Goal: Task Accomplishment & Management: Use online tool/utility

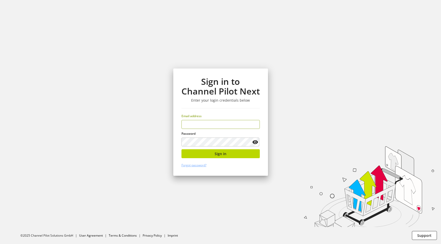
click at [211, 127] on input "email" at bounding box center [220, 124] width 78 height 9
click at [209, 136] on div "Password" at bounding box center [220, 139] width 78 height 15
type input "**********"
click at [211, 160] on div "**********" at bounding box center [220, 122] width 95 height 107
click at [214, 156] on button "Sign in" at bounding box center [220, 153] width 78 height 9
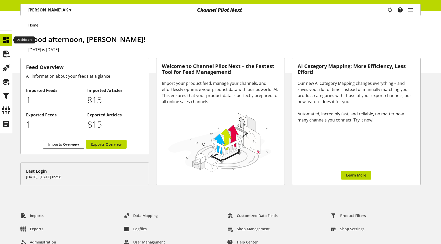
click at [1, 40] on div at bounding box center [6, 40] width 12 height 12
click at [5, 53] on icon at bounding box center [6, 54] width 8 height 10
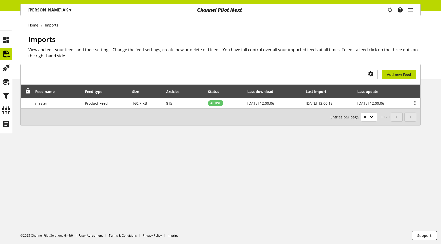
click at [413, 10] on div "Task manager Help center [PERSON_NAME] [PERSON_NAME][EMAIL_ADDRESS][PERSON_NAME…" at bounding box center [402, 10] width 36 height 12
click at [410, 11] on icon "main navigation" at bounding box center [410, 9] width 6 height 9
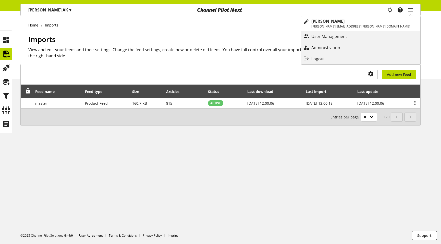
click at [350, 47] on p "Administration" at bounding box center [330, 48] width 39 height 6
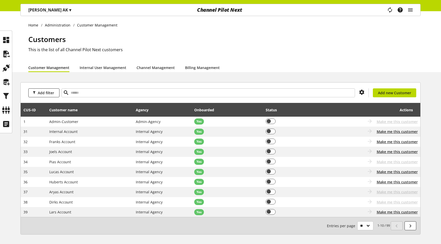
click at [105, 86] on div "Add filter You don't have permission to create a new customer Add new Customer" at bounding box center [220, 93] width 399 height 20
click at [100, 91] on input "text" at bounding box center [207, 93] width 293 height 9
type input "**"
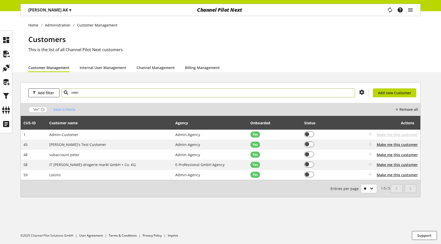
click at [91, 93] on input "text" at bounding box center [207, 93] width 293 height 9
type input "**"
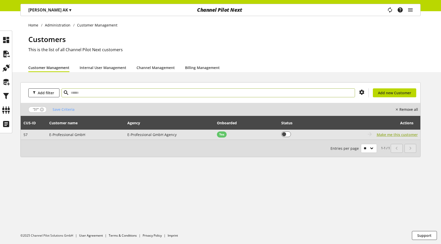
click at [402, 136] on span "Make me this customer" at bounding box center [396, 134] width 41 height 5
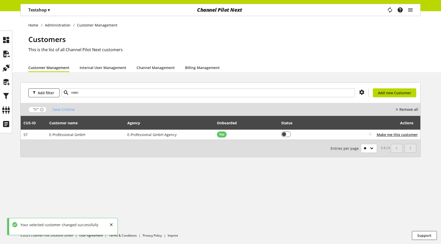
click at [35, 14] on div "Testshop ▾" at bounding box center [39, 9] width 34 height 9
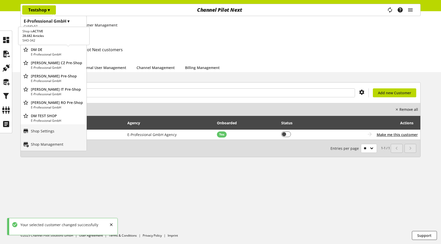
click at [46, 51] on p "DM DE" at bounding box center [58, 49] width 54 height 5
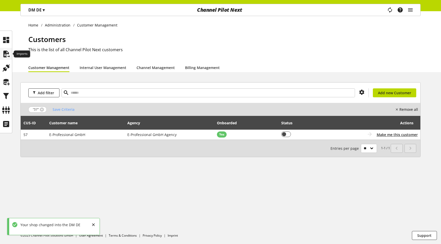
click at [7, 57] on icon at bounding box center [6, 54] width 8 height 10
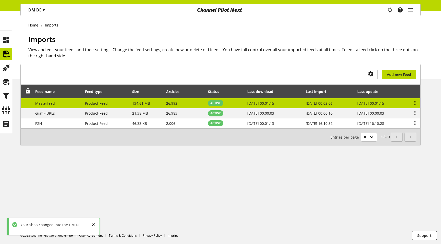
click at [418, 102] on icon at bounding box center [415, 102] width 6 height 9
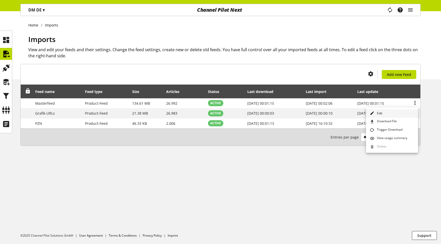
click at [388, 112] on link "Edit" at bounding box center [392, 113] width 52 height 8
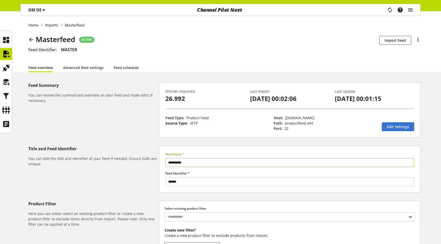
scroll to position [67, 0]
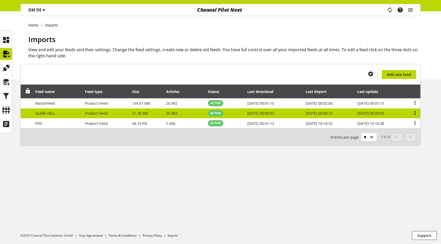
click at [413, 113] on icon at bounding box center [415, 112] width 6 height 9
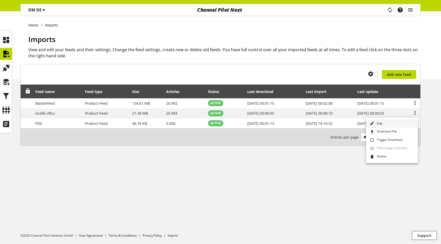
click at [399, 120] on link "Edit" at bounding box center [392, 124] width 52 height 8
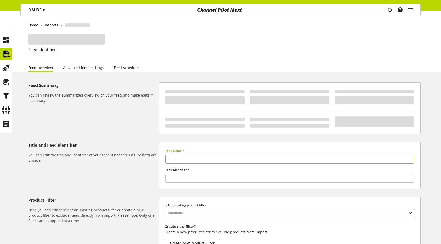
type input "**********"
type input "*****"
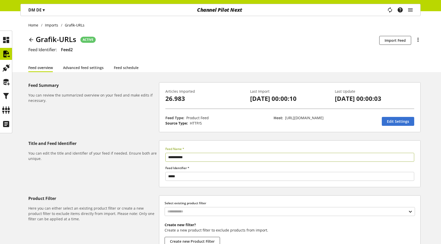
scroll to position [62, 0]
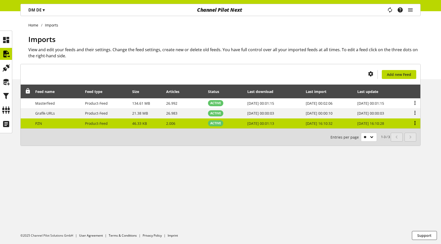
click at [414, 124] on icon at bounding box center [415, 123] width 6 height 9
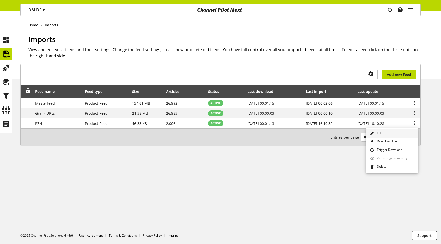
click at [400, 134] on link "Edit" at bounding box center [392, 134] width 52 height 8
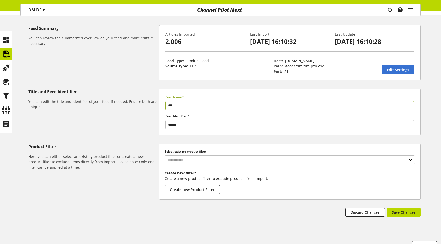
scroll to position [67, 0]
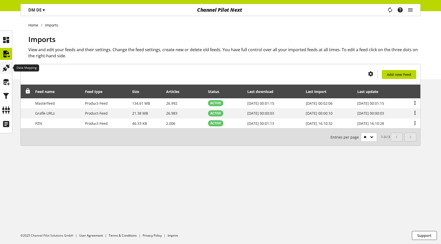
click at [7, 73] on icon at bounding box center [6, 68] width 8 height 10
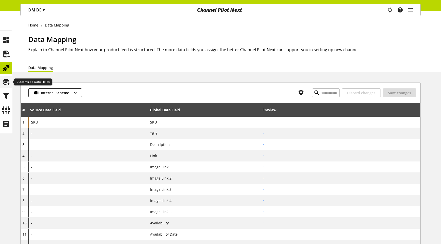
click at [4, 87] on icon at bounding box center [6, 82] width 8 height 10
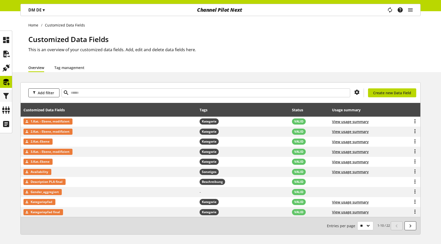
click at [4, 96] on icon at bounding box center [6, 96] width 8 height 10
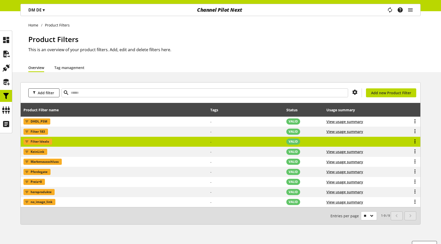
click at [416, 140] on icon at bounding box center [415, 141] width 6 height 9
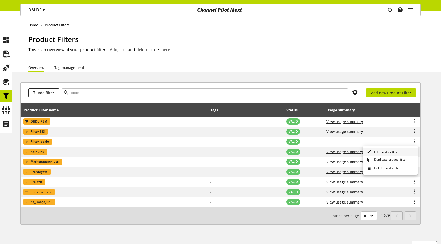
click at [386, 151] on span "Edit product filter" at bounding box center [385, 152] width 27 height 4
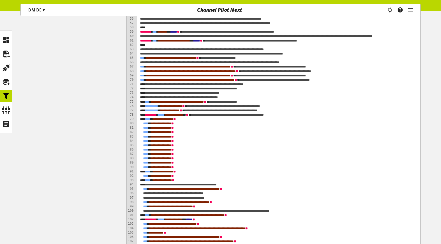
scroll to position [454, 0]
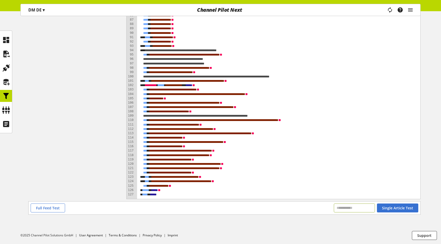
click at [342, 212] on input "text" at bounding box center [354, 208] width 41 height 9
paste input "**********"
type input "**********"
click at [379, 209] on button "Single Article Test" at bounding box center [397, 208] width 41 height 9
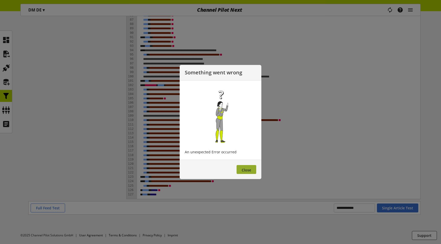
click at [249, 172] on span "Close" at bounding box center [246, 170] width 9 height 5
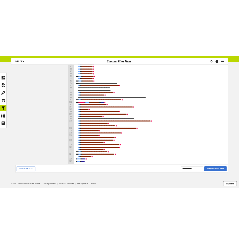
scroll to position [460, 0]
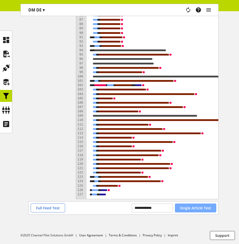
click at [196, 211] on span "Single Article Test" at bounding box center [195, 208] width 31 height 5
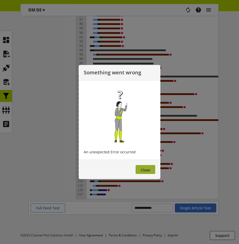
click at [144, 173] on button "Close" at bounding box center [145, 169] width 20 height 9
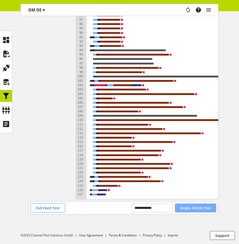
click at [195, 208] on span "Single Article Test" at bounding box center [195, 208] width 31 height 5
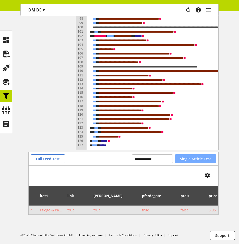
scroll to position [0, 270]
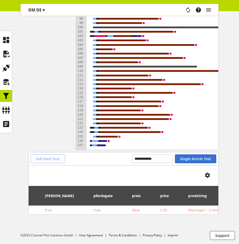
click at [52, 161] on span "Full Feed Test" at bounding box center [48, 158] width 24 height 5
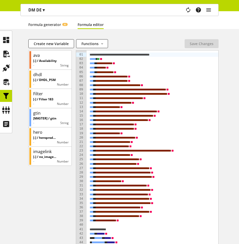
scroll to position [94, 0]
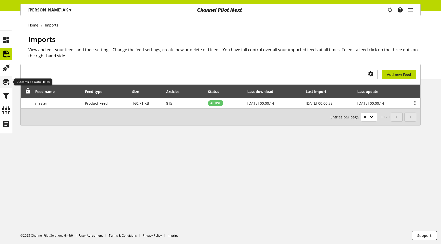
click at [8, 82] on icon at bounding box center [6, 82] width 8 height 10
